Goal: Navigation & Orientation: Go to known website

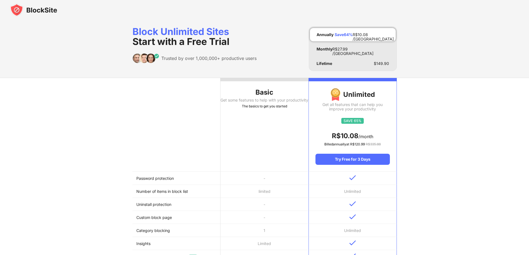
click at [42, 12] on img at bounding box center [33, 9] width 47 height 13
